Goal: Information Seeking & Learning: Learn about a topic

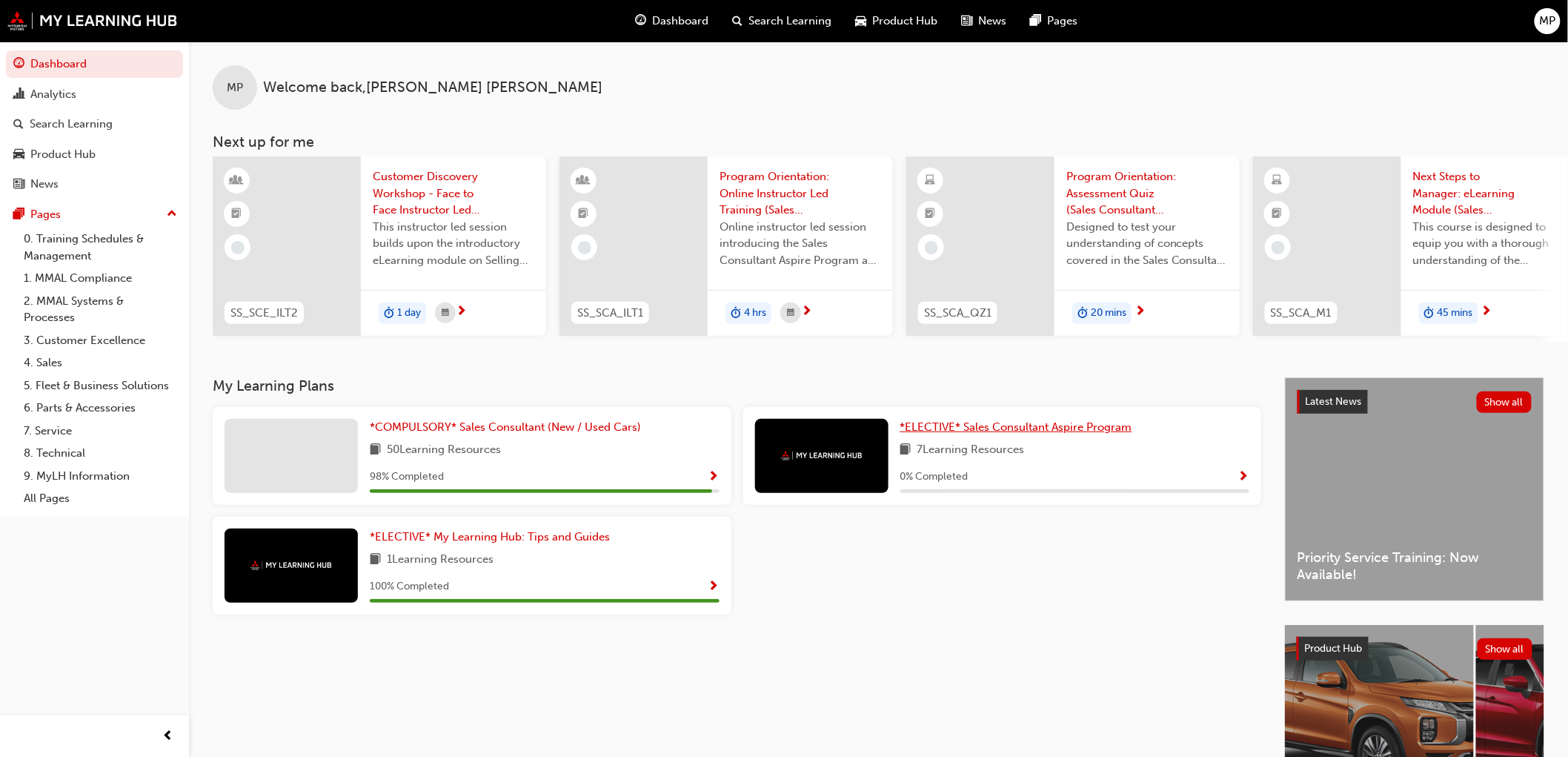
click at [1008, 433] on span "*ELECTIVE* Sales Consultant Aspire Program" at bounding box center [1016, 427] width 232 height 13
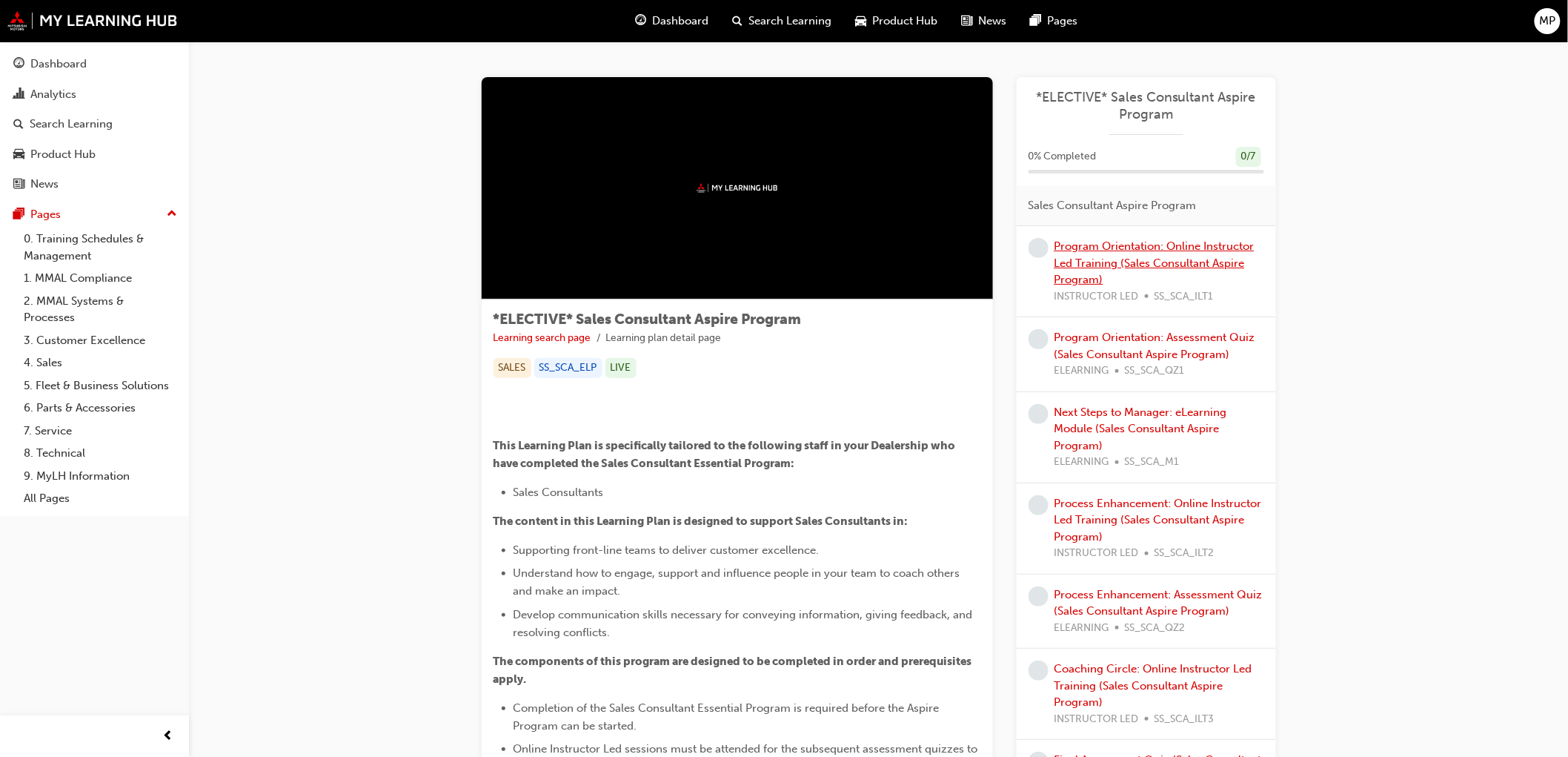
click at [1110, 260] on link "Program Orientation: Online Instructor Led Training (Sales Consultant Aspire Pr…" at bounding box center [1155, 263] width 200 height 47
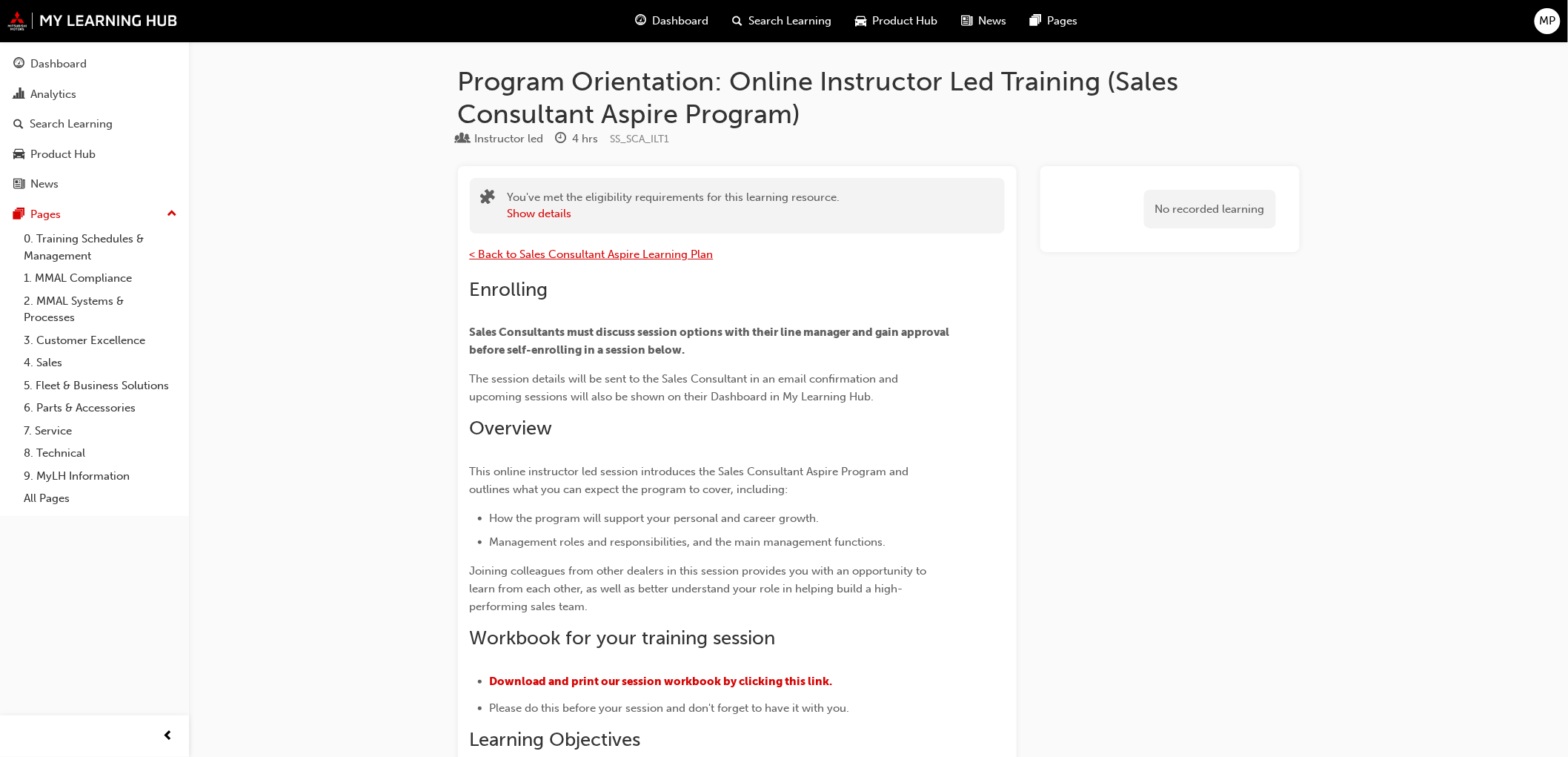
click at [521, 254] on span "< Back to Sales Consultant Aspire Learning Plan" at bounding box center [591, 255] width 244 height 13
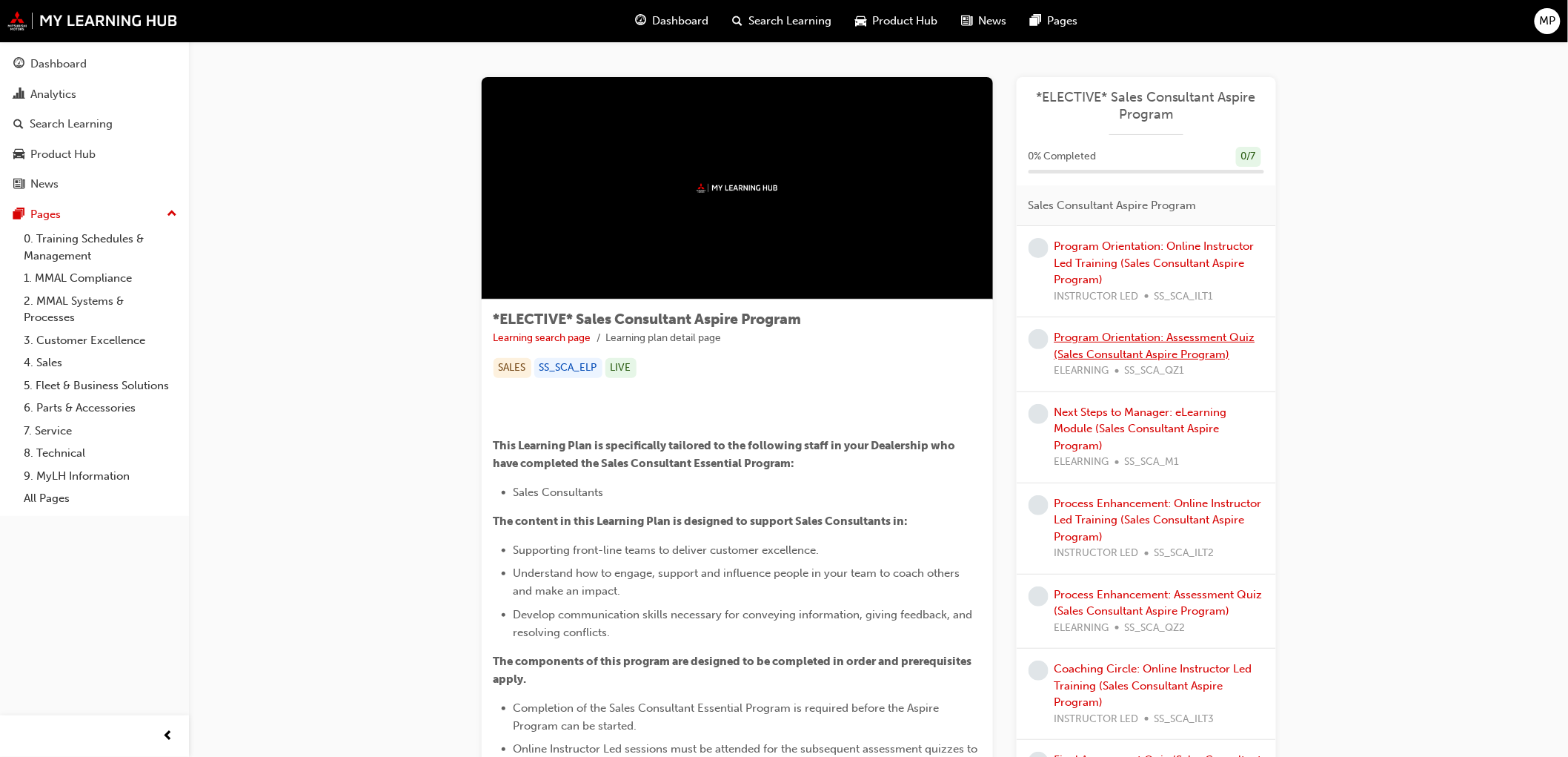
click at [1082, 341] on link "Program Orientation: Assessment Quiz (Sales Consultant Aspire Program)" at bounding box center [1155, 346] width 201 height 30
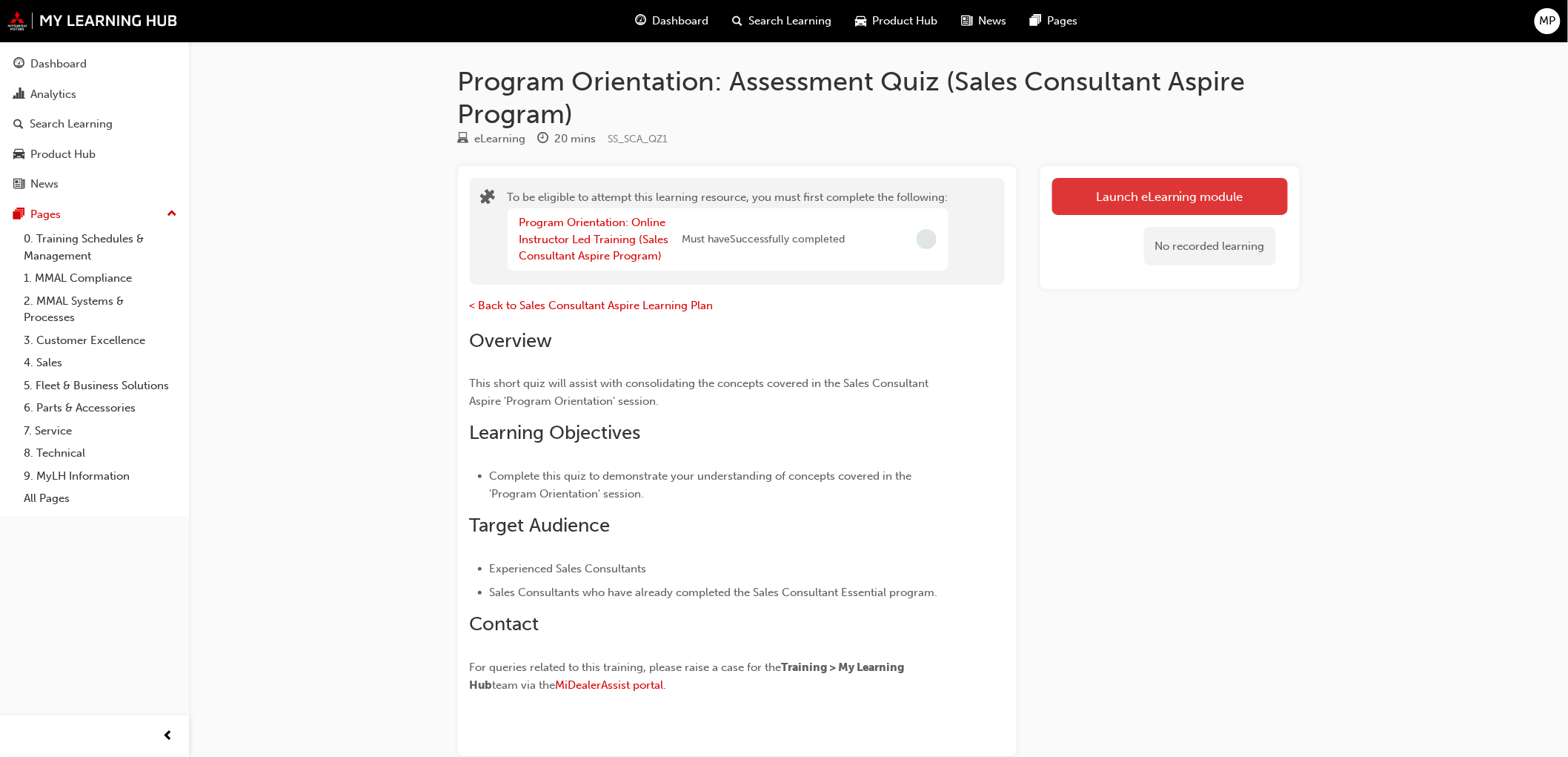
click at [1127, 188] on button "Launch eLearning module" at bounding box center [1170, 197] width 236 height 37
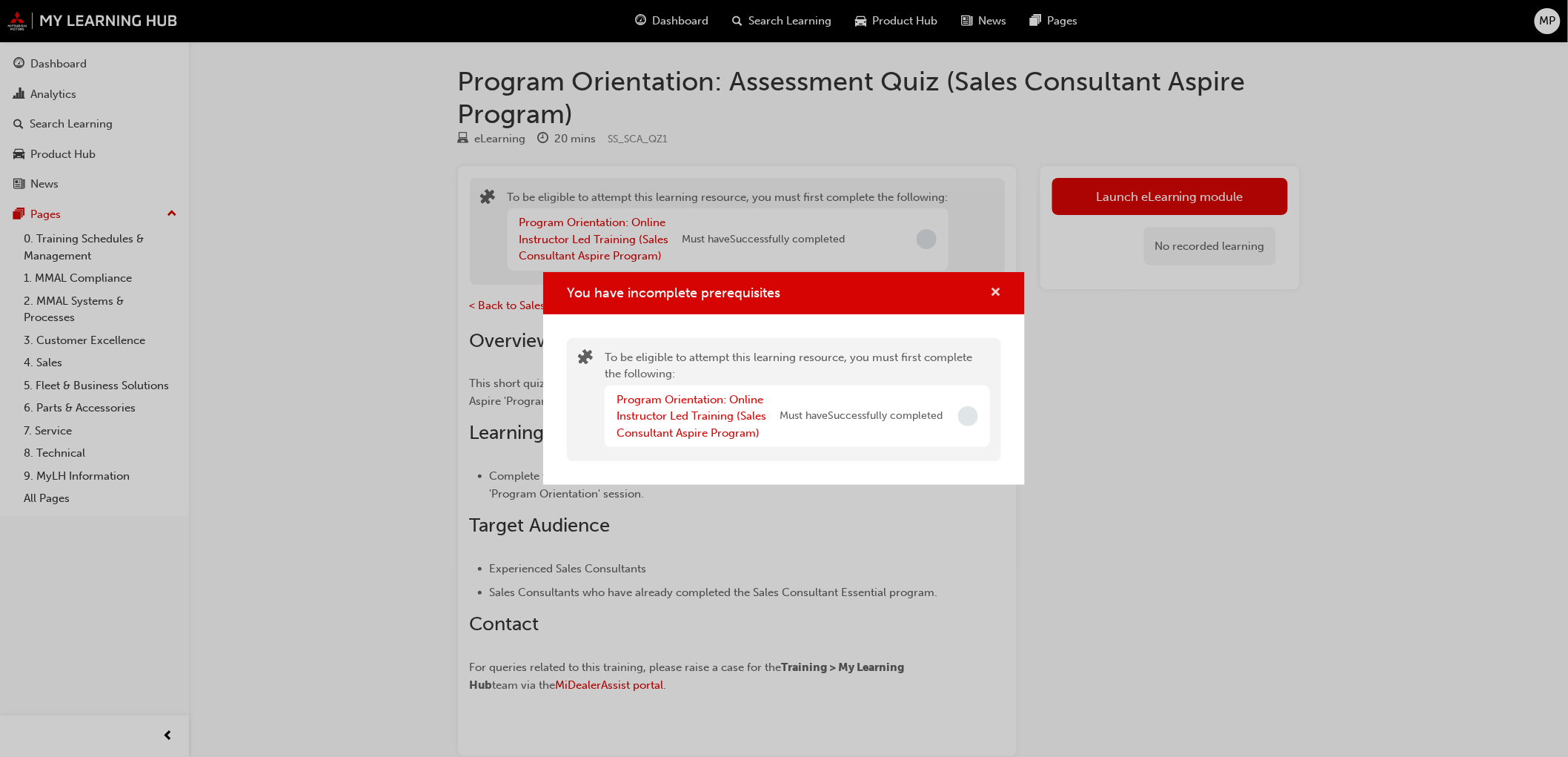
click at [995, 287] on span "cross-icon" at bounding box center [995, 294] width 11 height 13
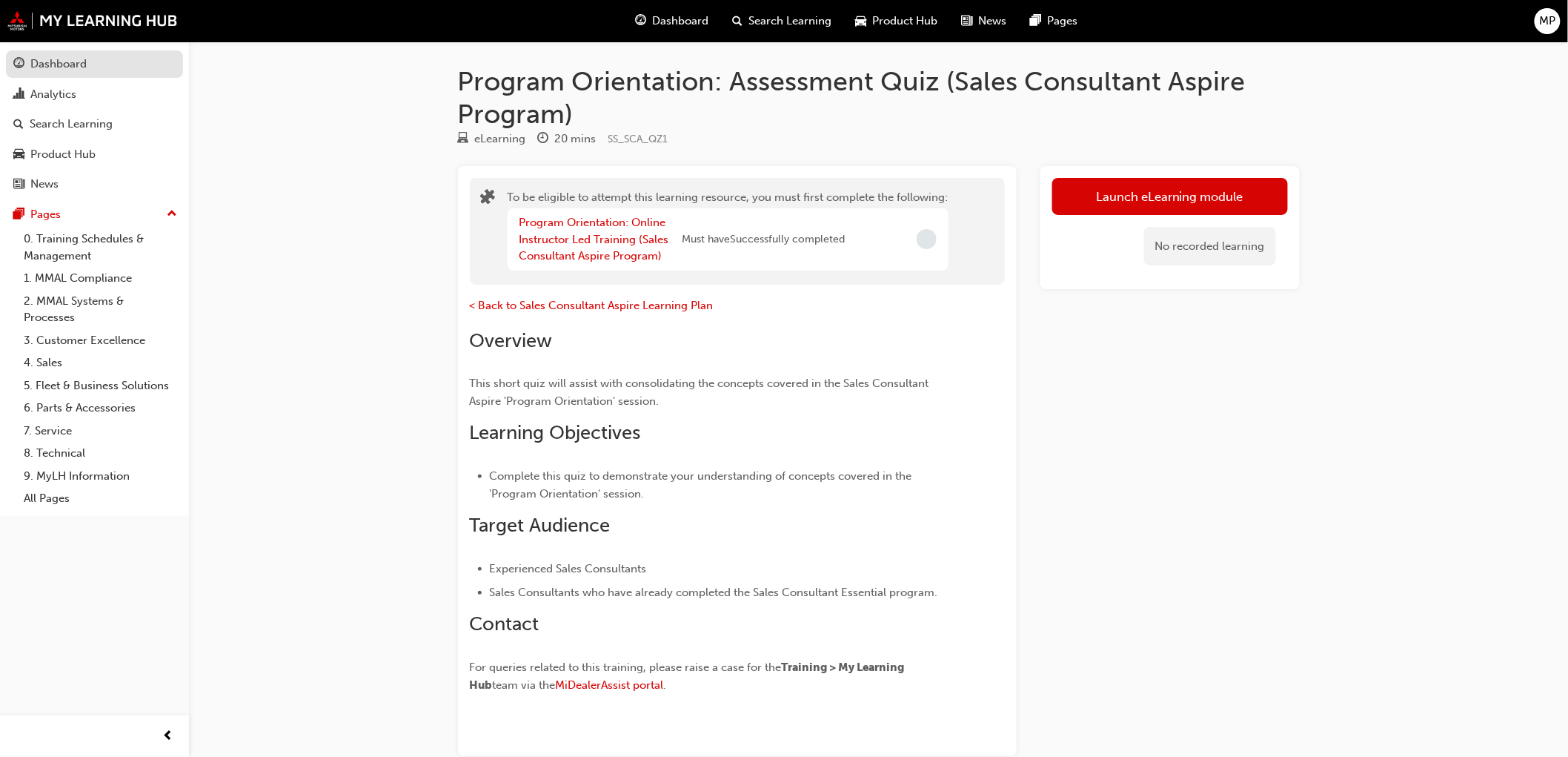
click at [27, 53] on link "Dashboard" at bounding box center [94, 64] width 177 height 27
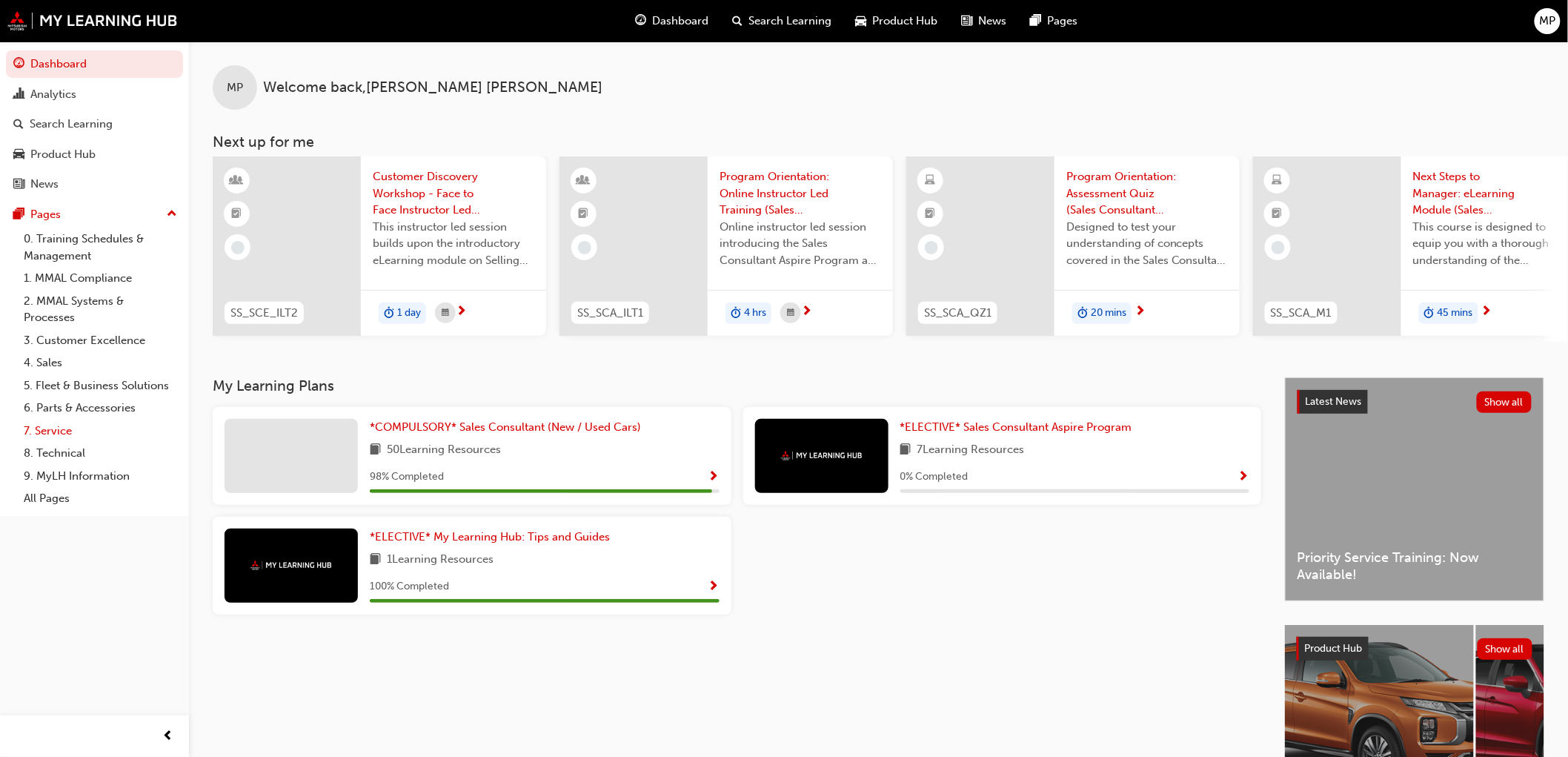
click at [45, 429] on link "7. Service" at bounding box center [100, 431] width 165 height 23
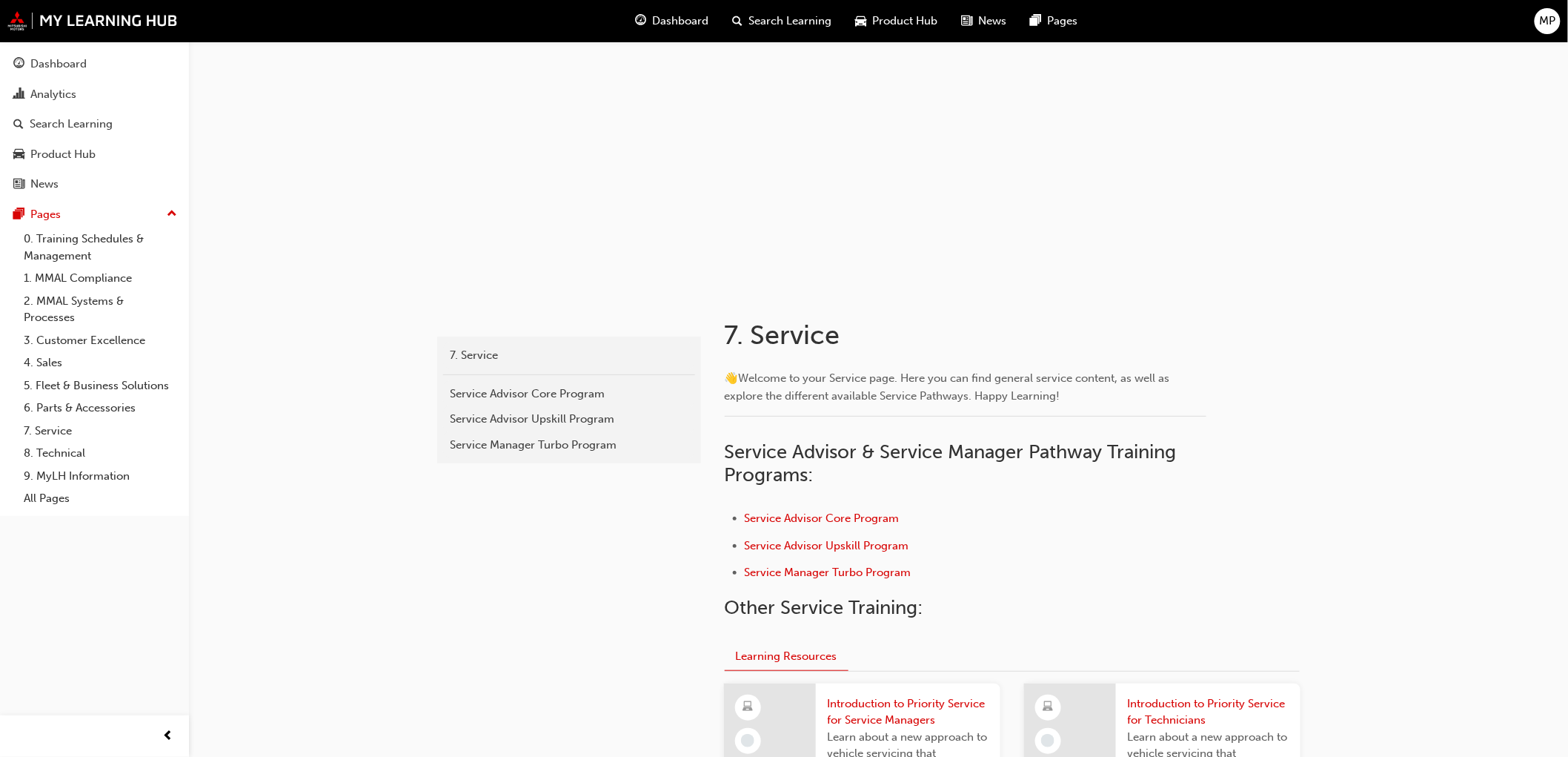
scroll to position [247, 0]
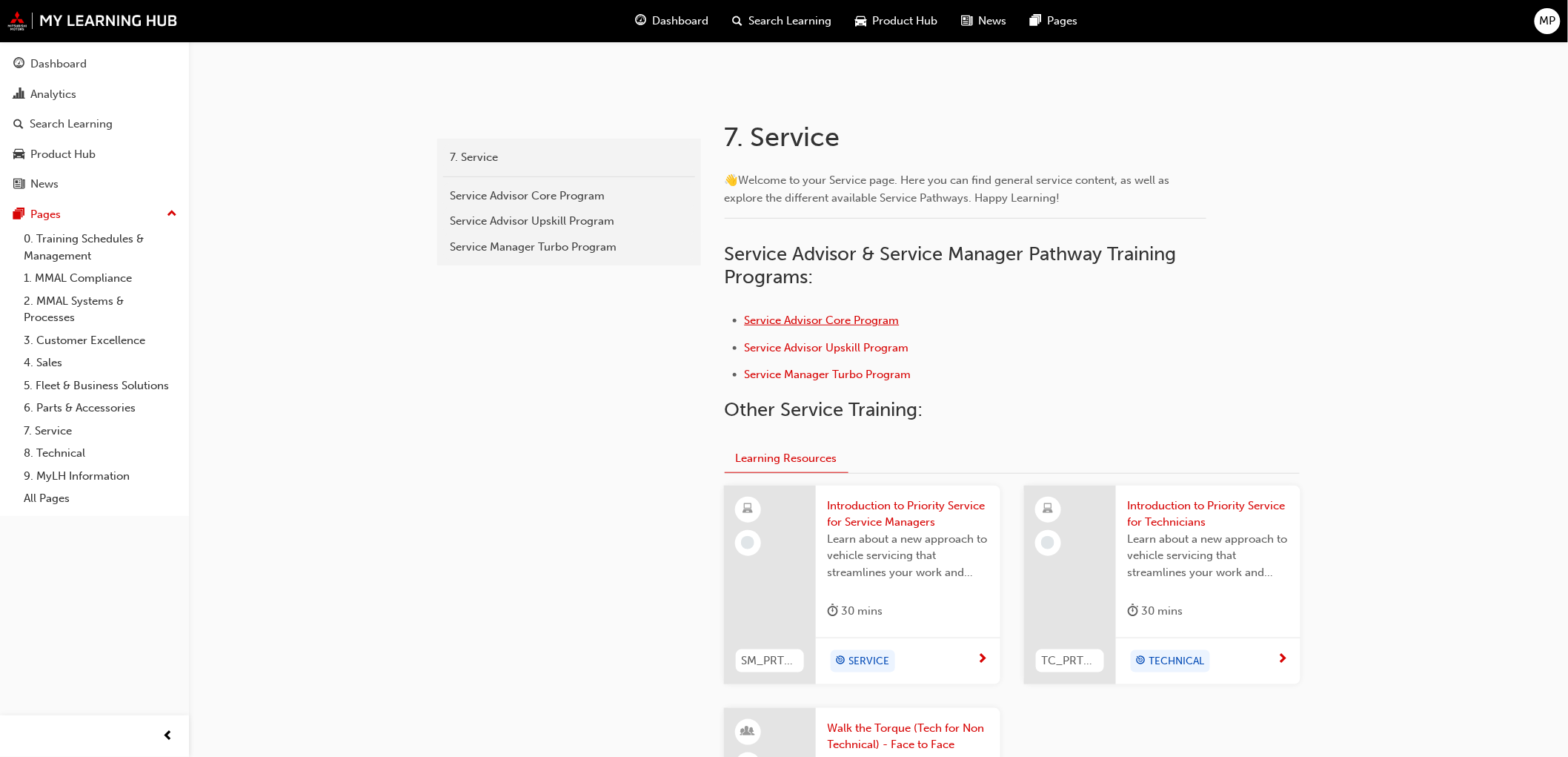
click at [784, 318] on span "Service Advisor Core Program" at bounding box center [822, 321] width 155 height 13
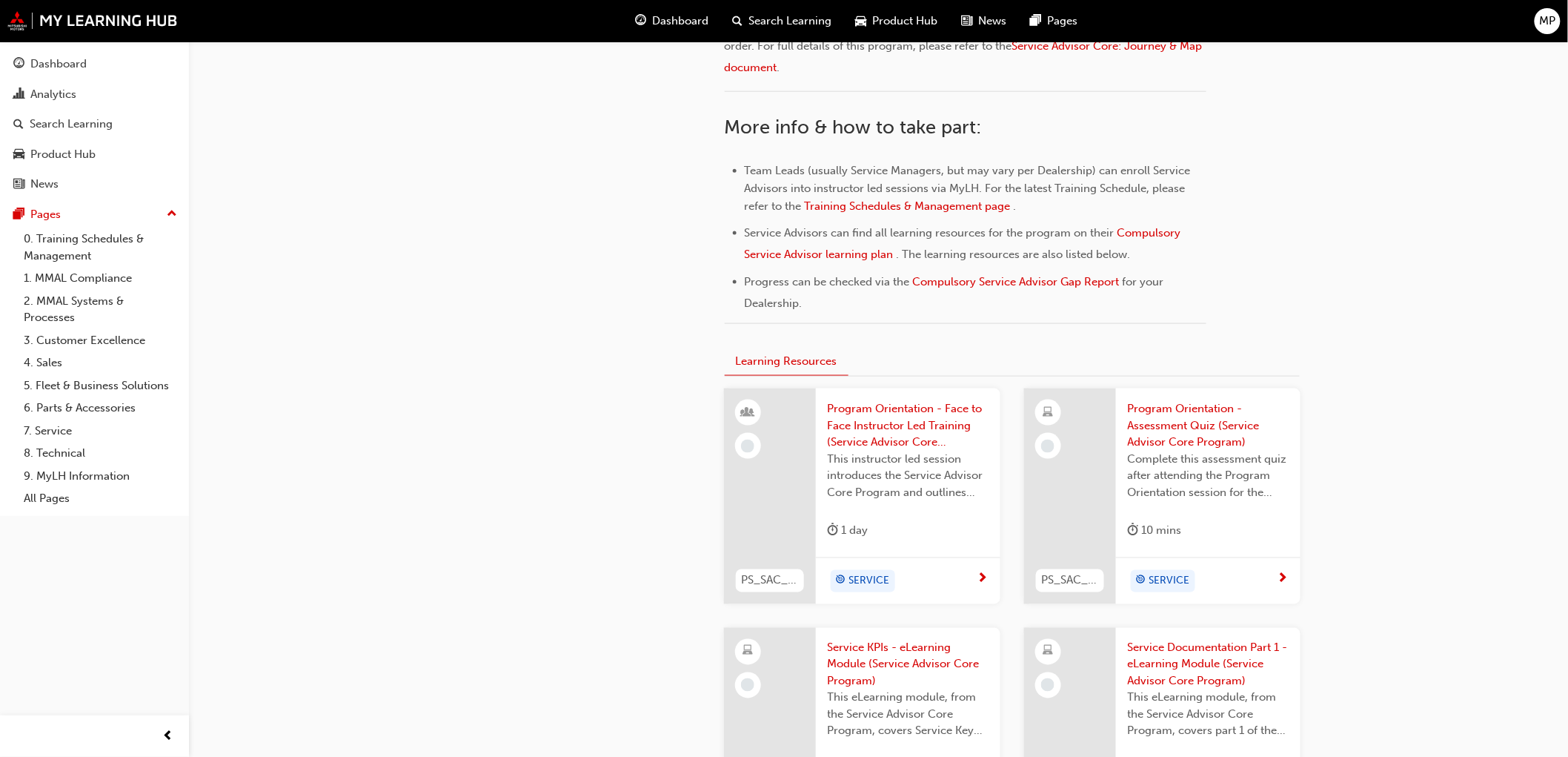
scroll to position [824, 0]
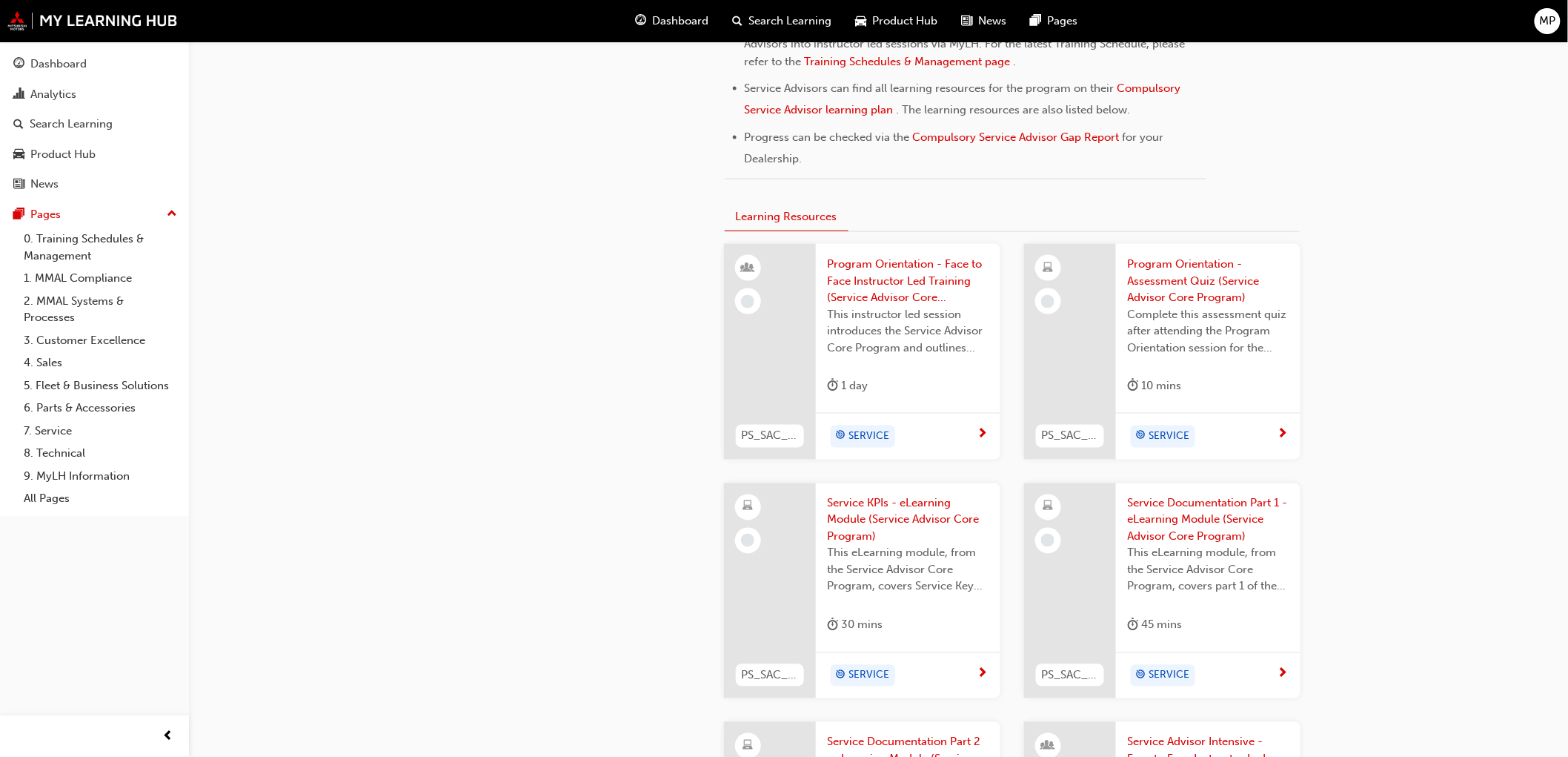
click at [891, 308] on span "This instructor led session introduces the Service Advisor Core Program and out…" at bounding box center [908, 332] width 161 height 50
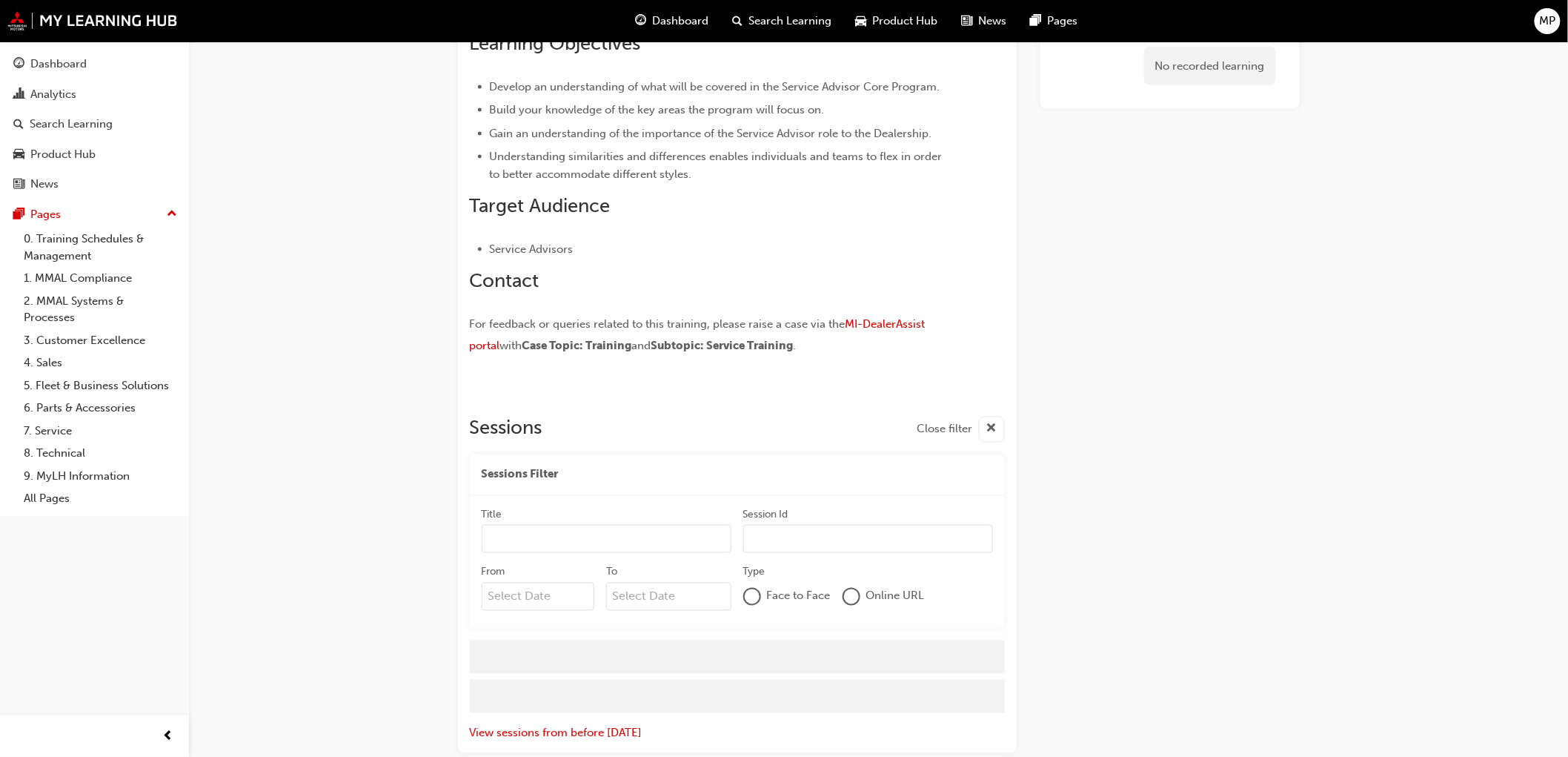
scroll to position [820, 0]
